Goal: Task Accomplishment & Management: Manage account settings

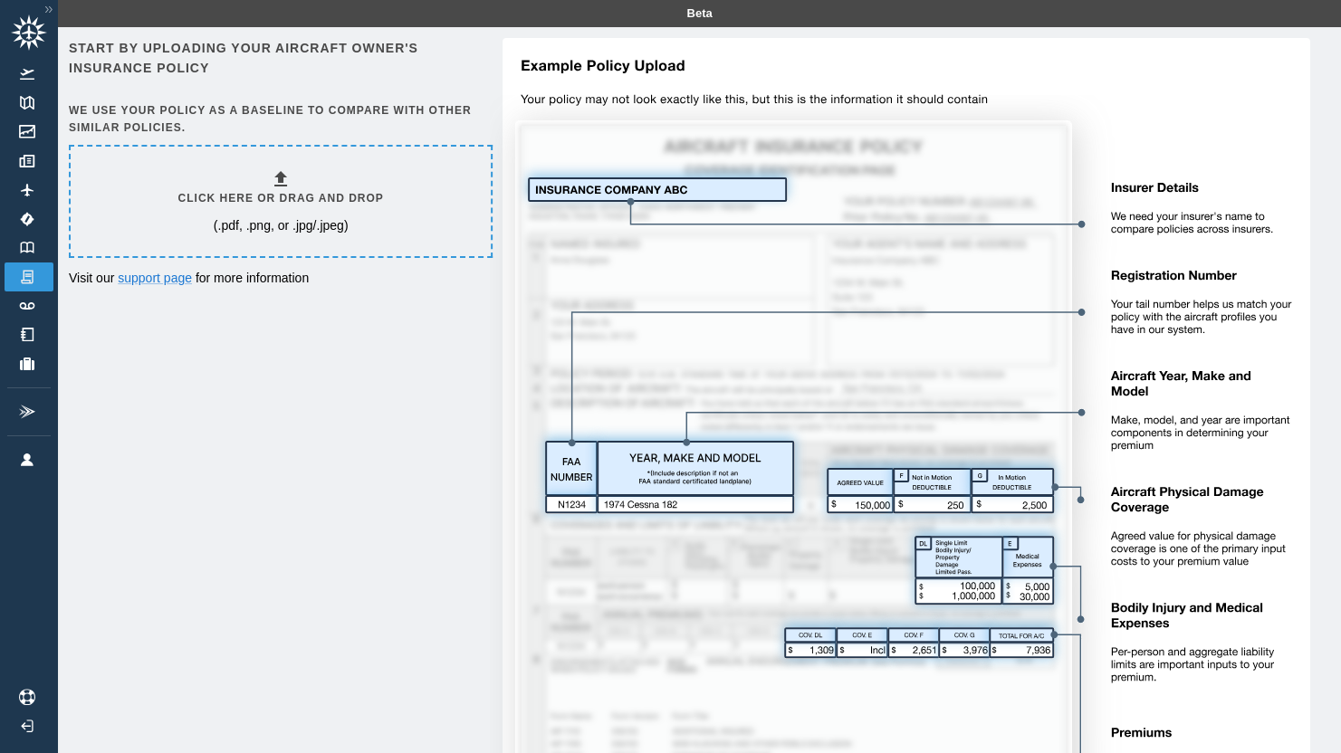
click at [283, 185] on icon at bounding box center [280, 178] width 13 height 15
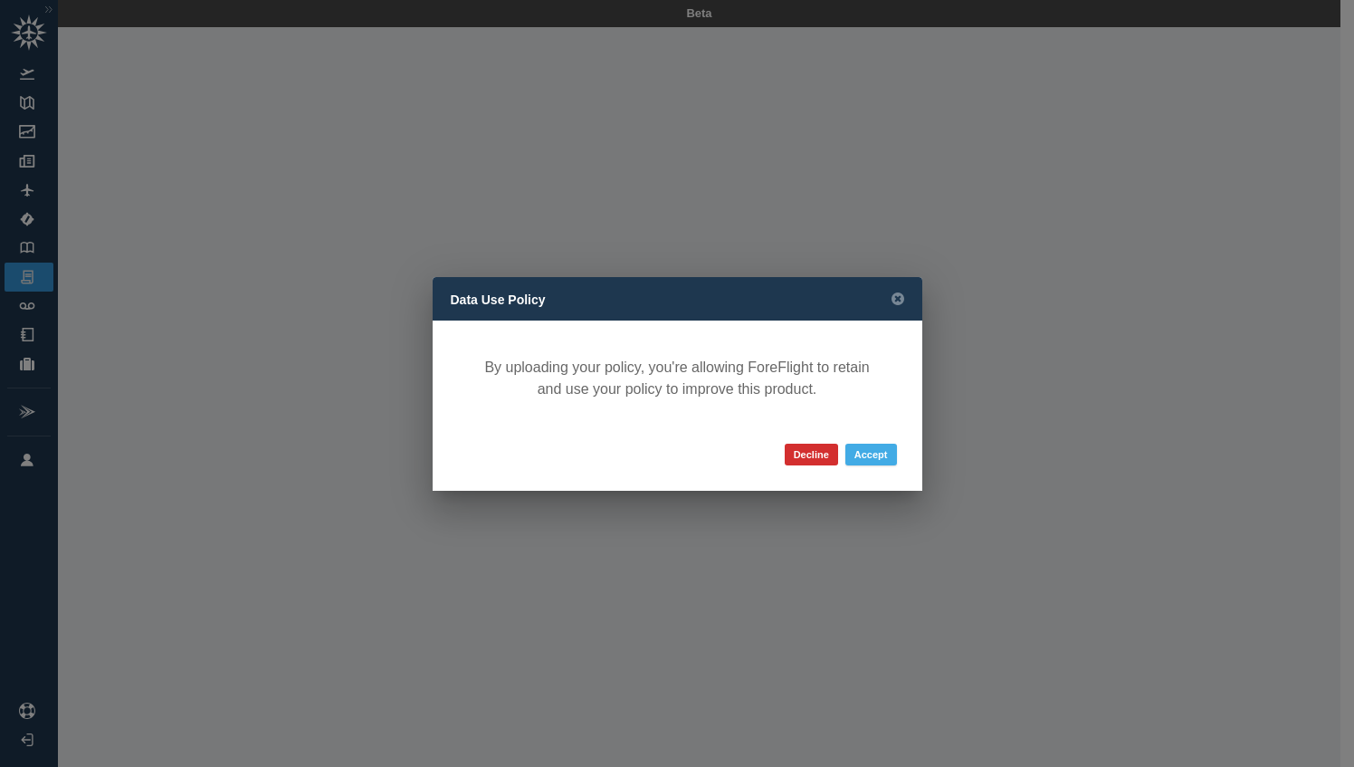
click at [874, 452] on button "Accept" at bounding box center [872, 455] width 52 height 22
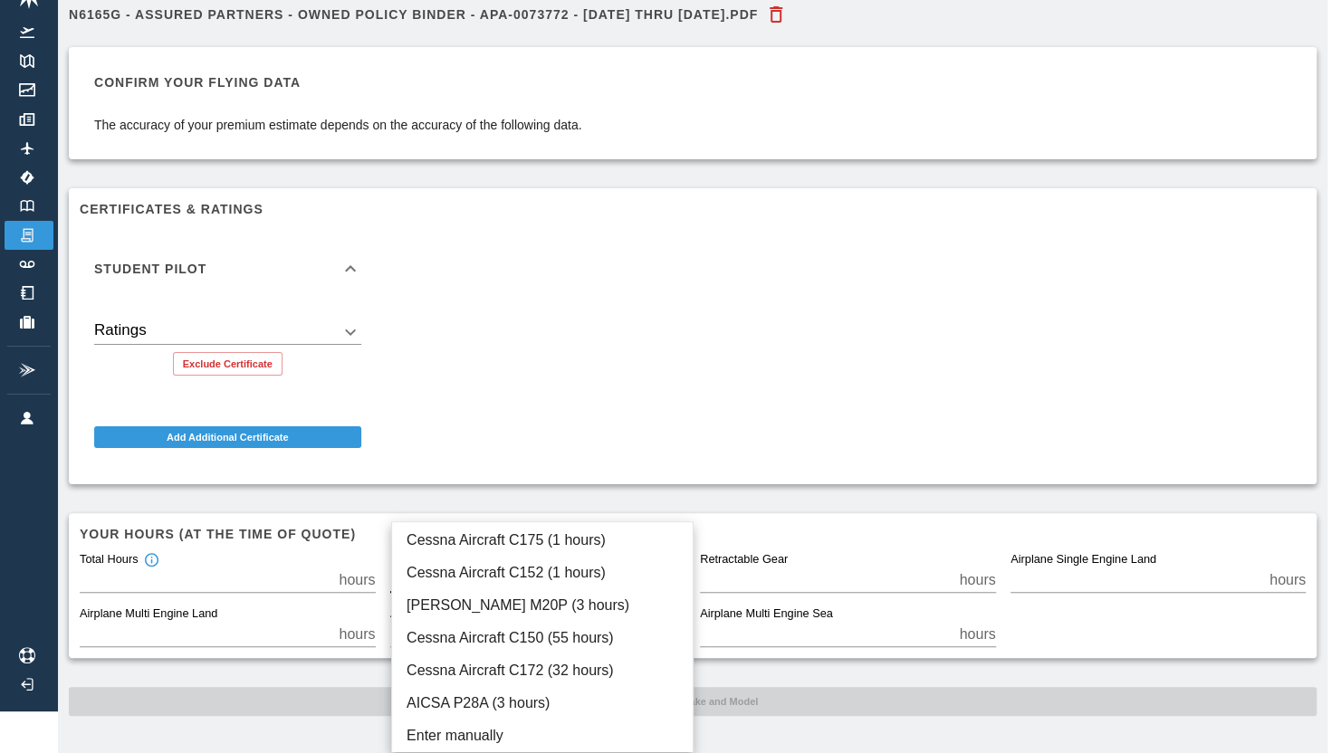
scroll to position [28, 0]
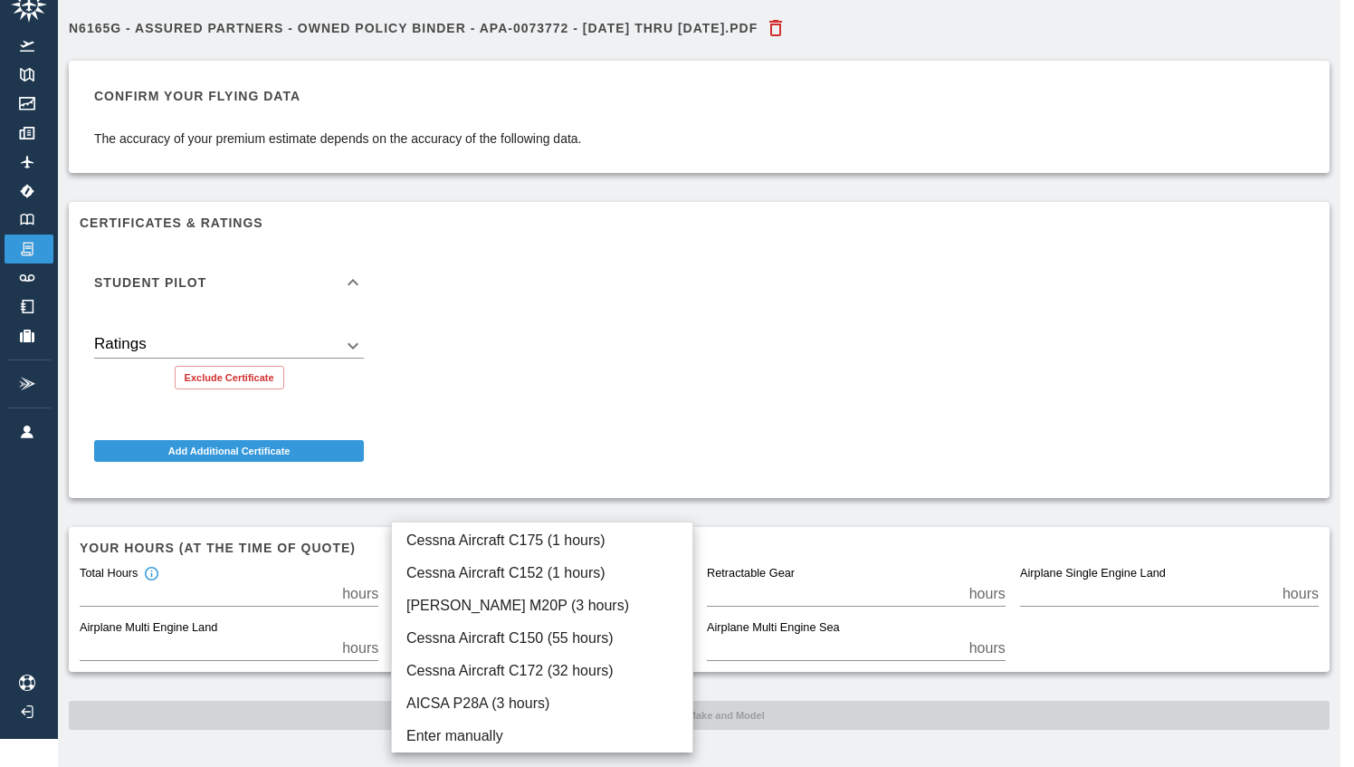
click at [554, 566] on body "Beta N6165G - Assured Partners - Owned Policy Binder - APA-0073772 - [DATE] thr…" at bounding box center [677, 355] width 1354 height 767
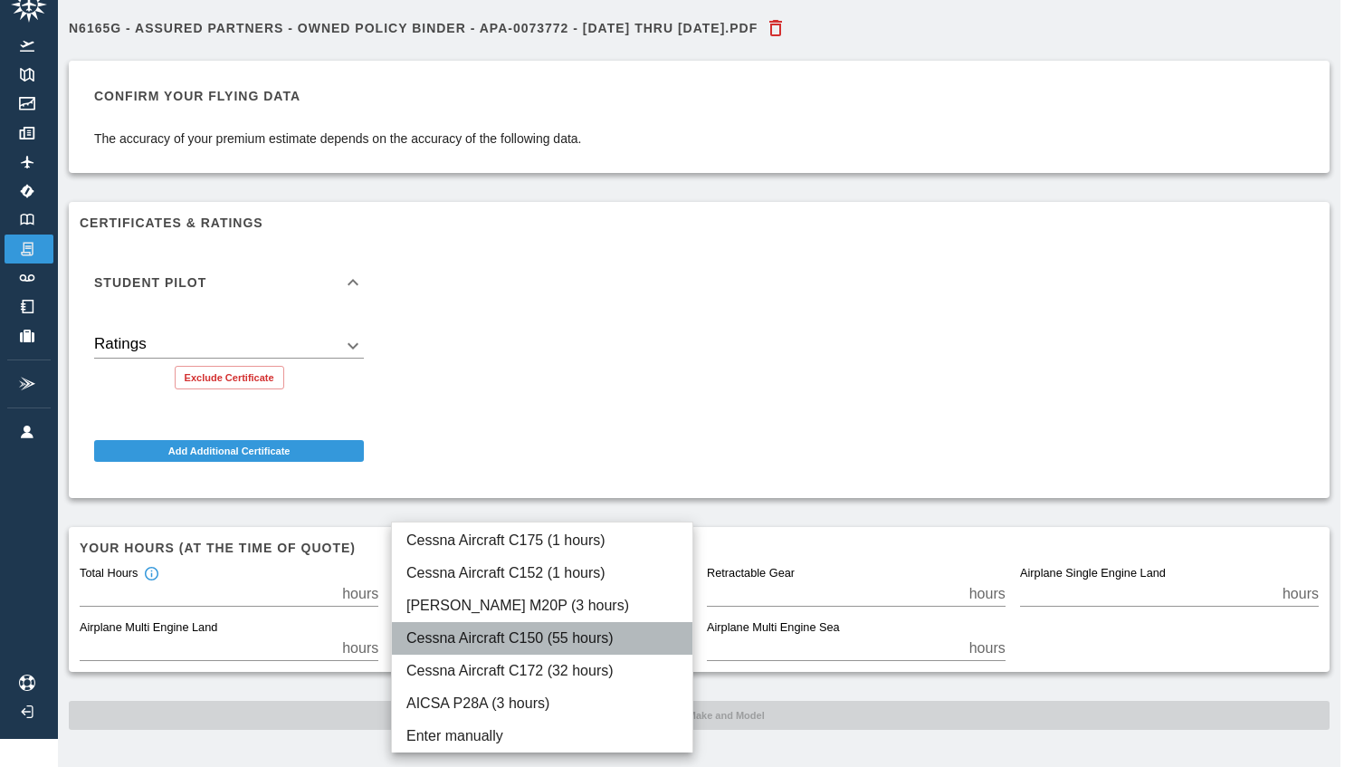
click at [597, 634] on li "Cessna Aircraft C150 (55 hours)" at bounding box center [542, 638] width 301 height 33
type input "****"
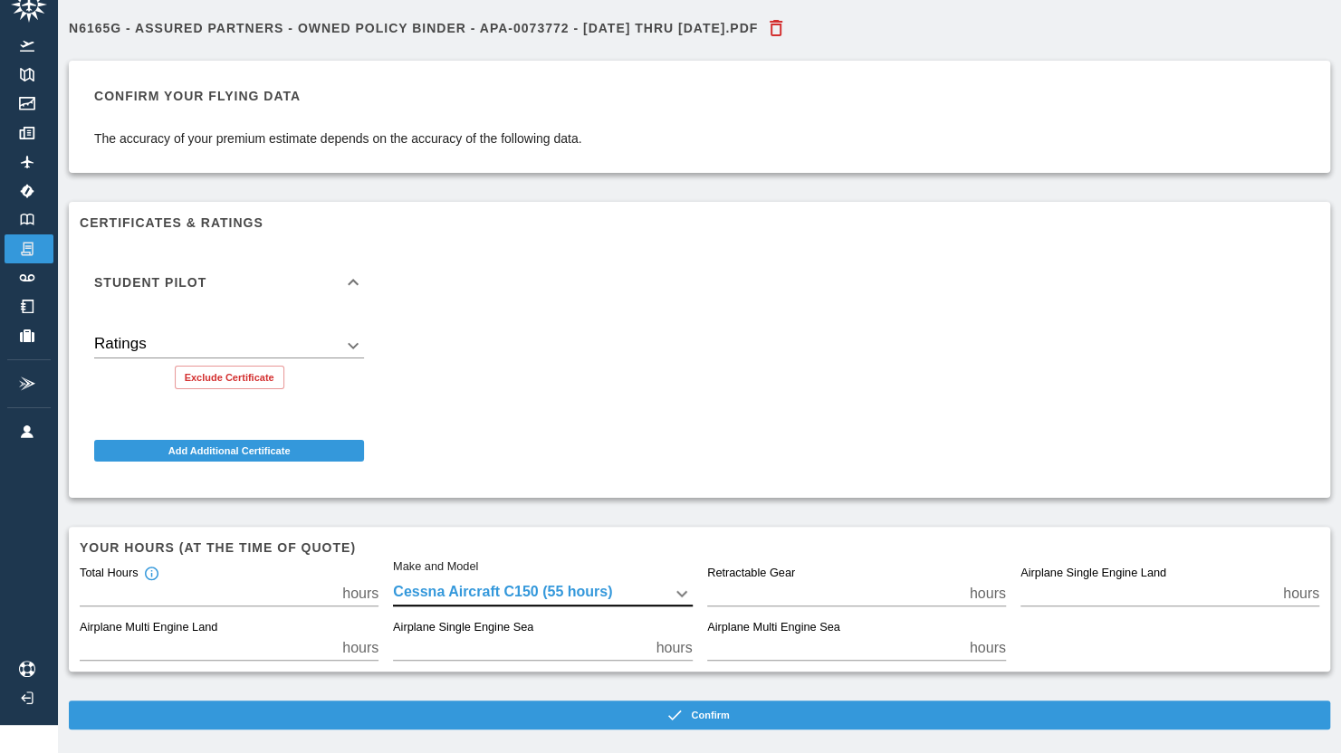
scroll to position [42, 0]
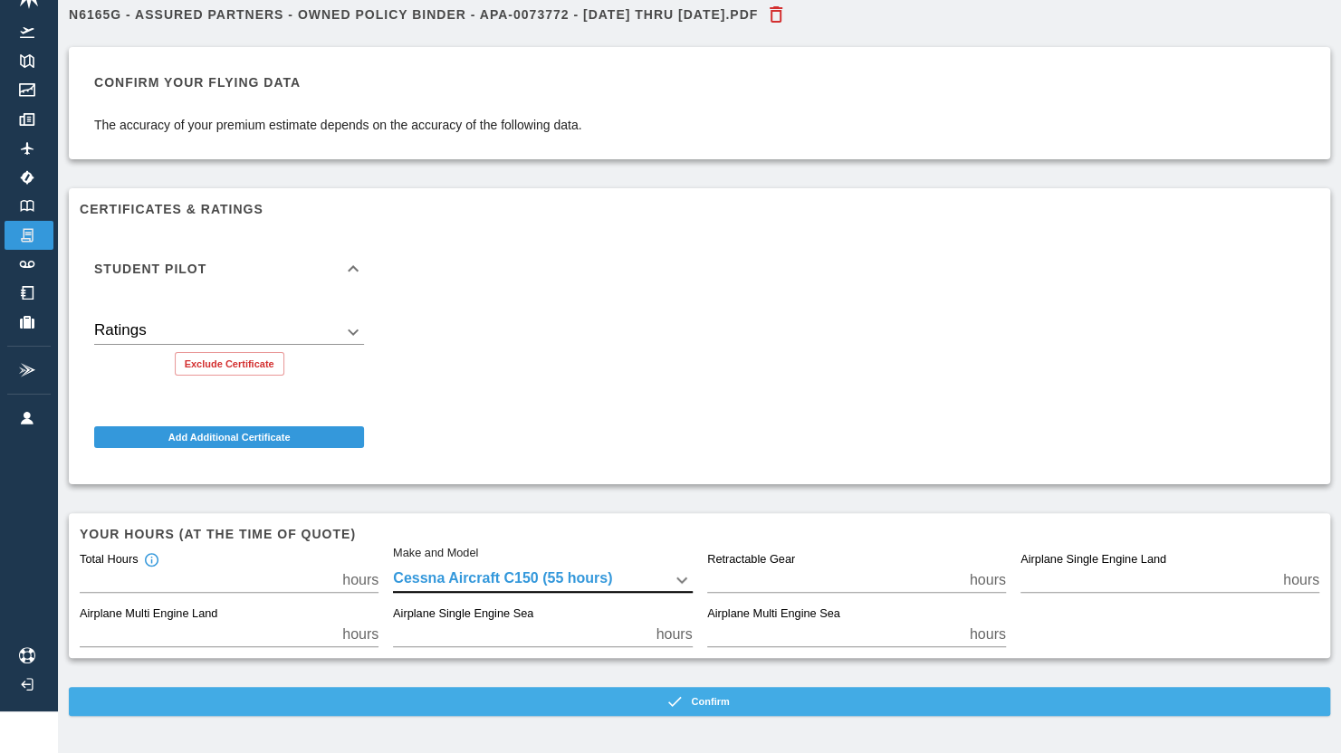
click at [638, 697] on button "Confirm" at bounding box center [699, 701] width 1261 height 29
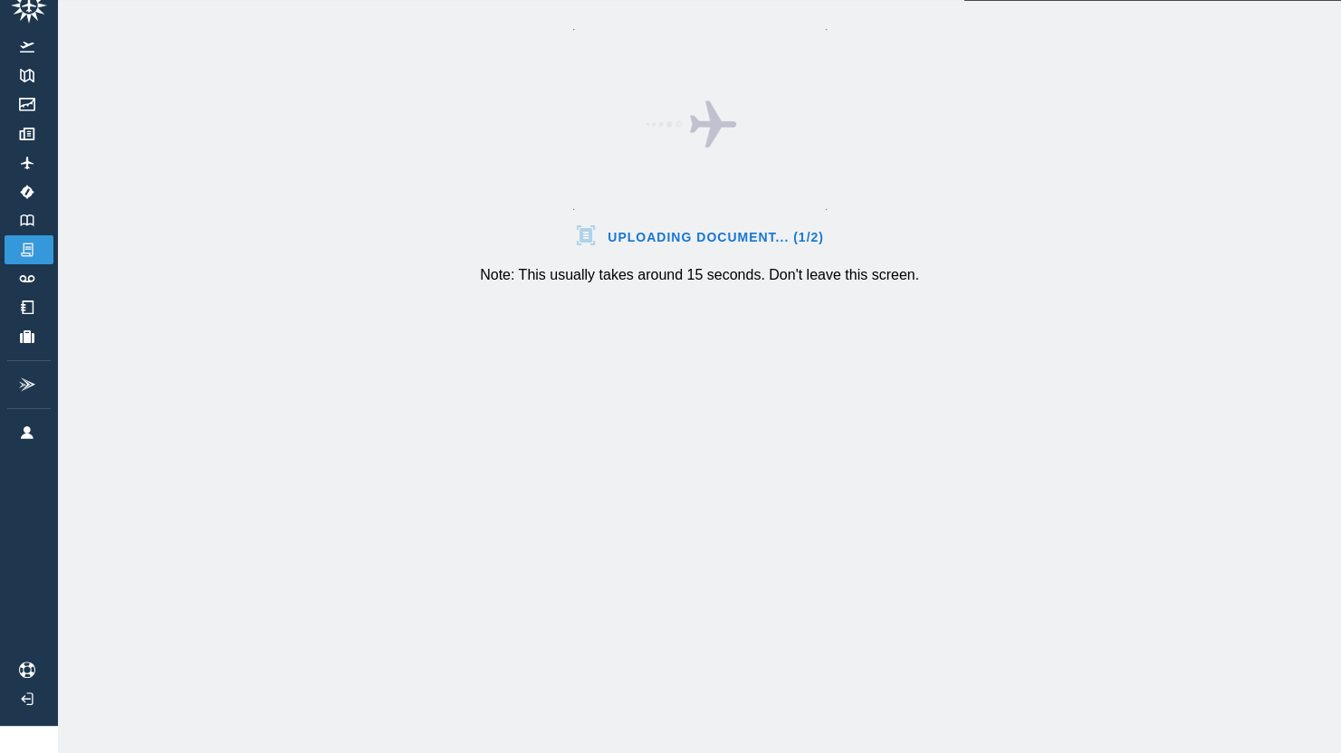
scroll to position [41, 0]
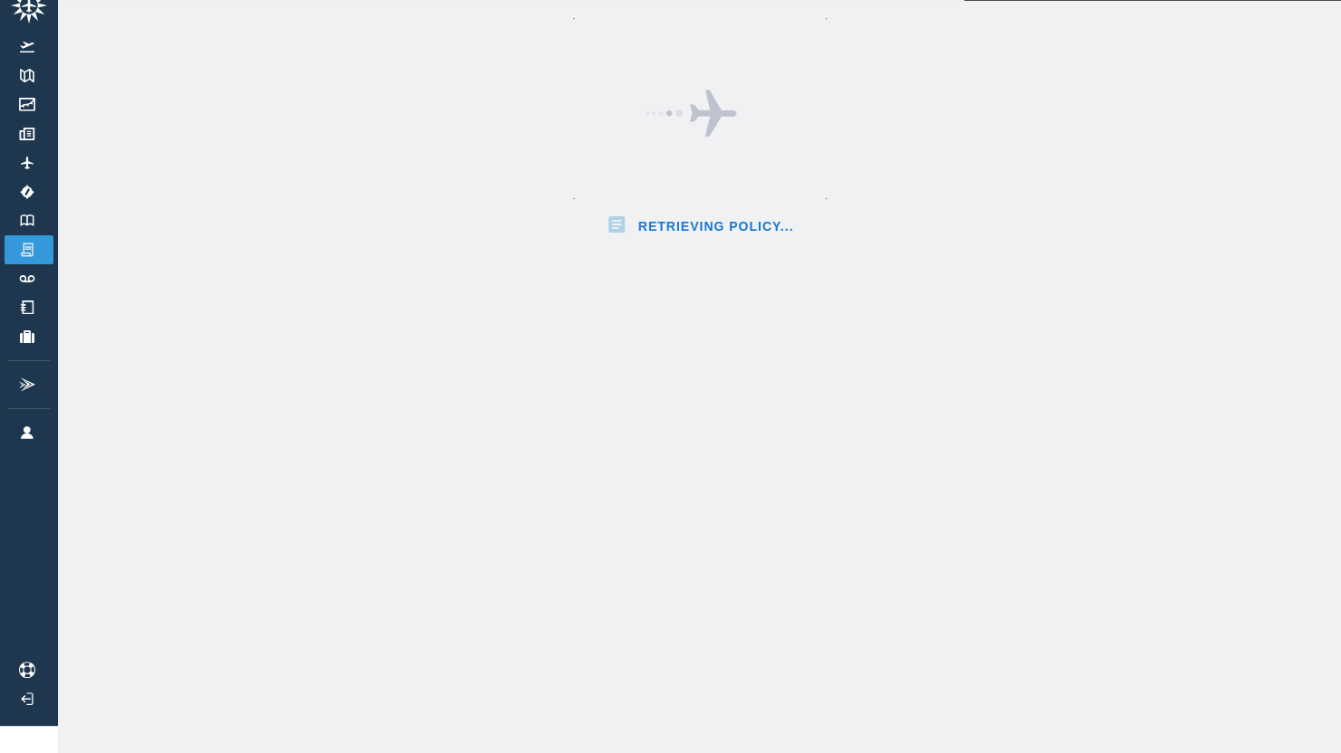
scroll to position [42, 0]
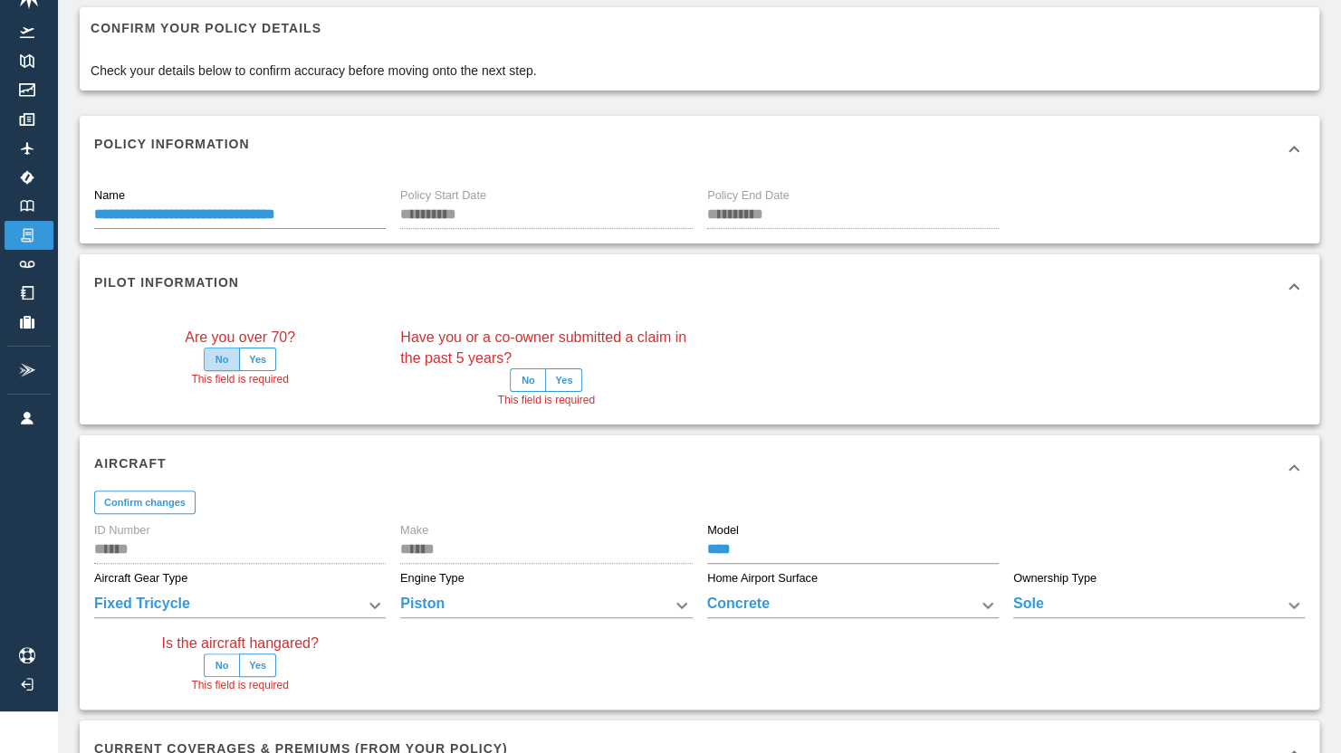
click at [214, 354] on button "No" at bounding box center [222, 360] width 36 height 24
click at [532, 378] on button "No" at bounding box center [528, 380] width 36 height 24
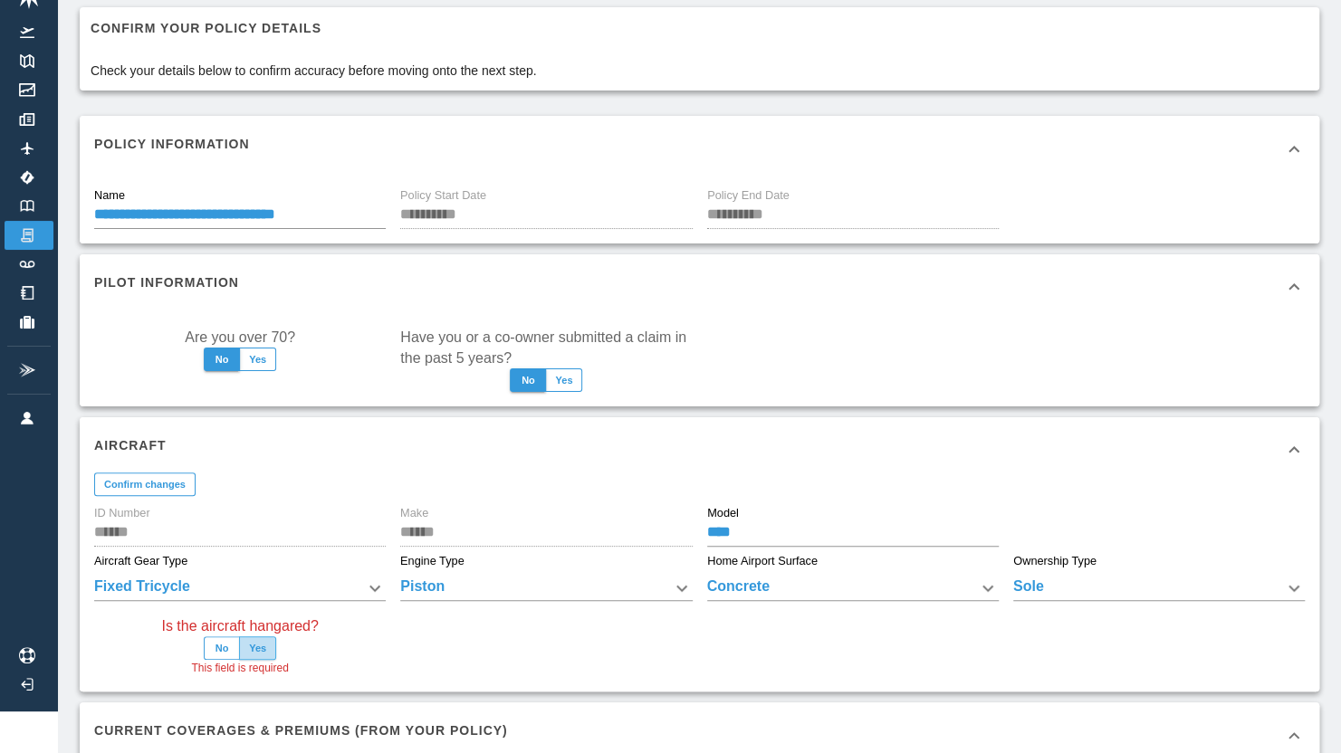
click at [253, 643] on button "Yes" at bounding box center [257, 648] width 37 height 24
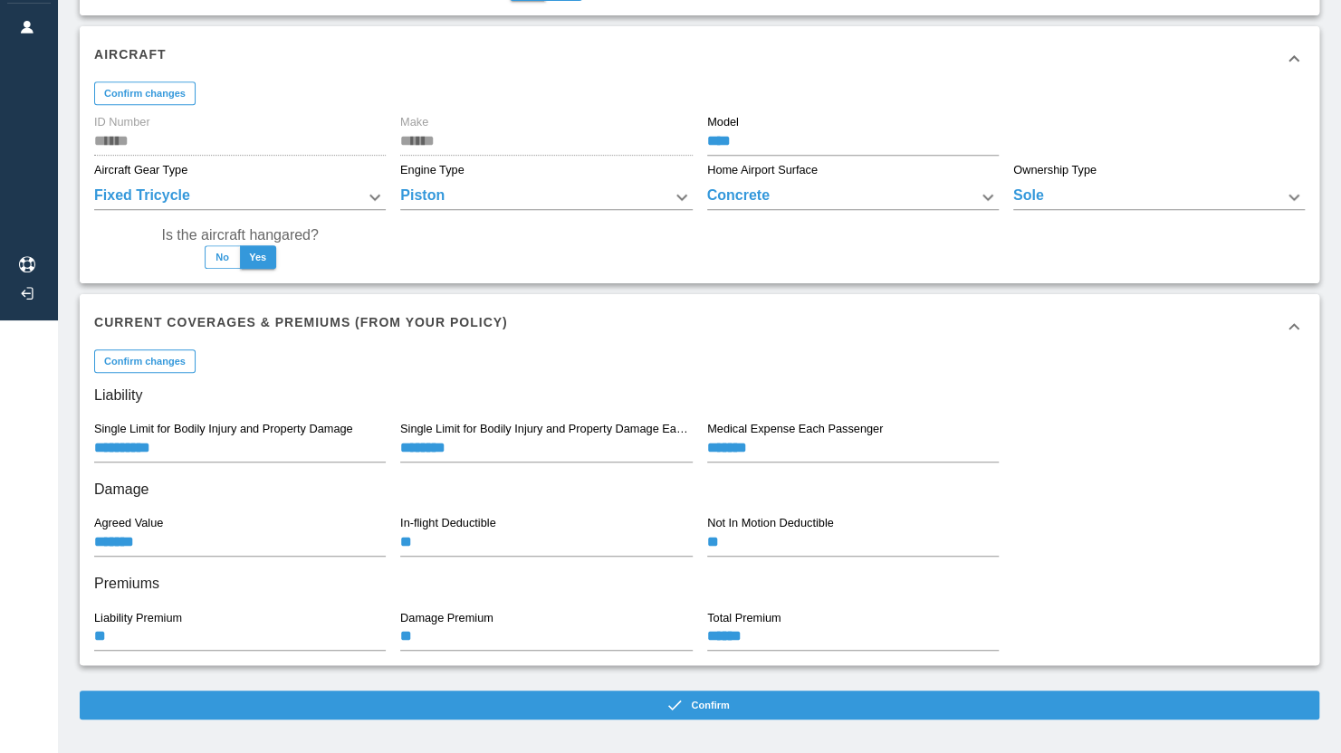
scroll to position [447, 0]
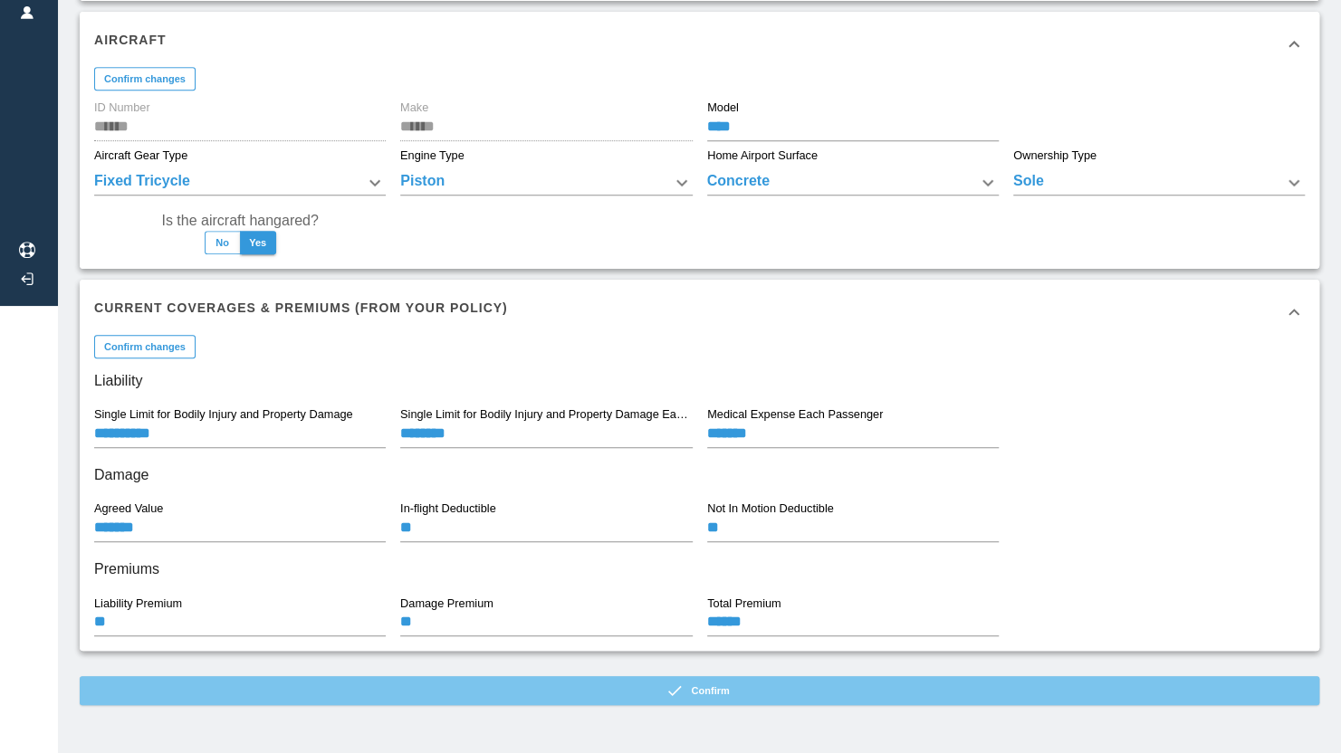
click at [664, 684] on button "Confirm" at bounding box center [699, 690] width 1239 height 29
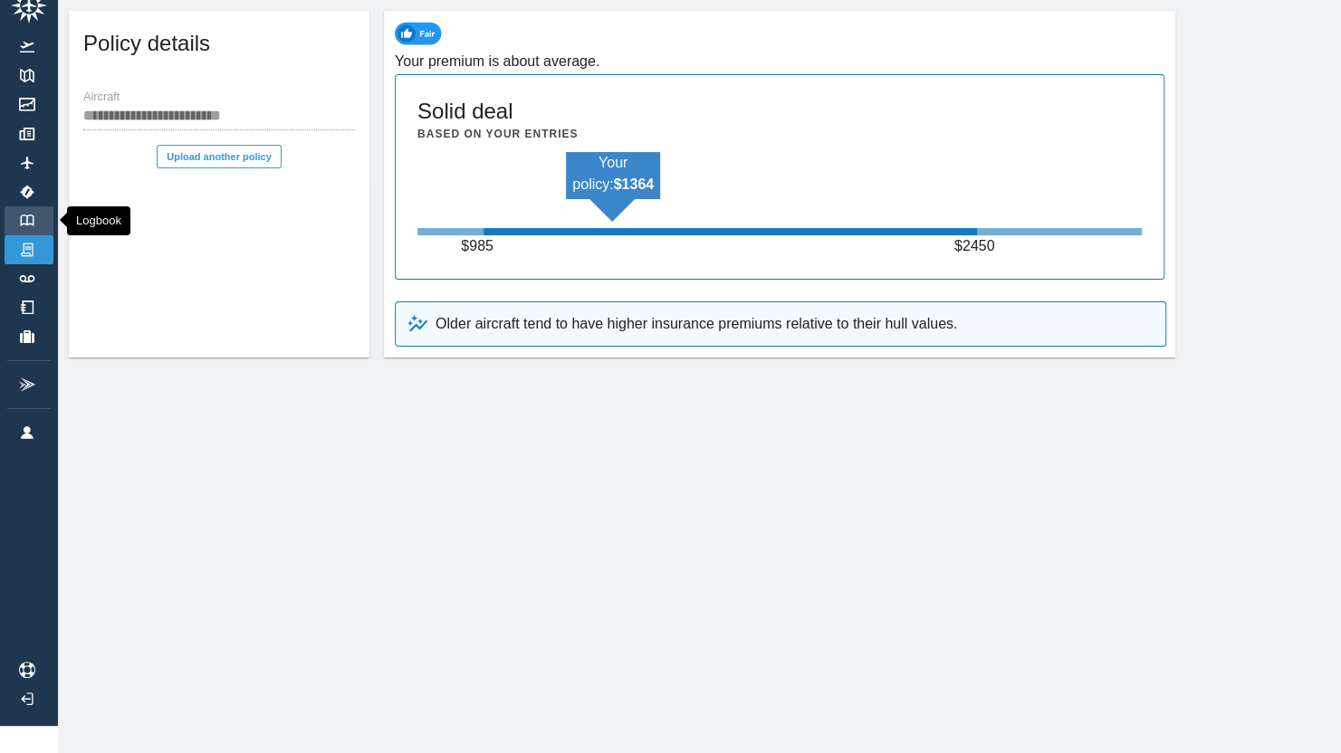
click at [34, 215] on img at bounding box center [27, 221] width 20 height 12
